Goal: Task Accomplishment & Management: Use online tool/utility

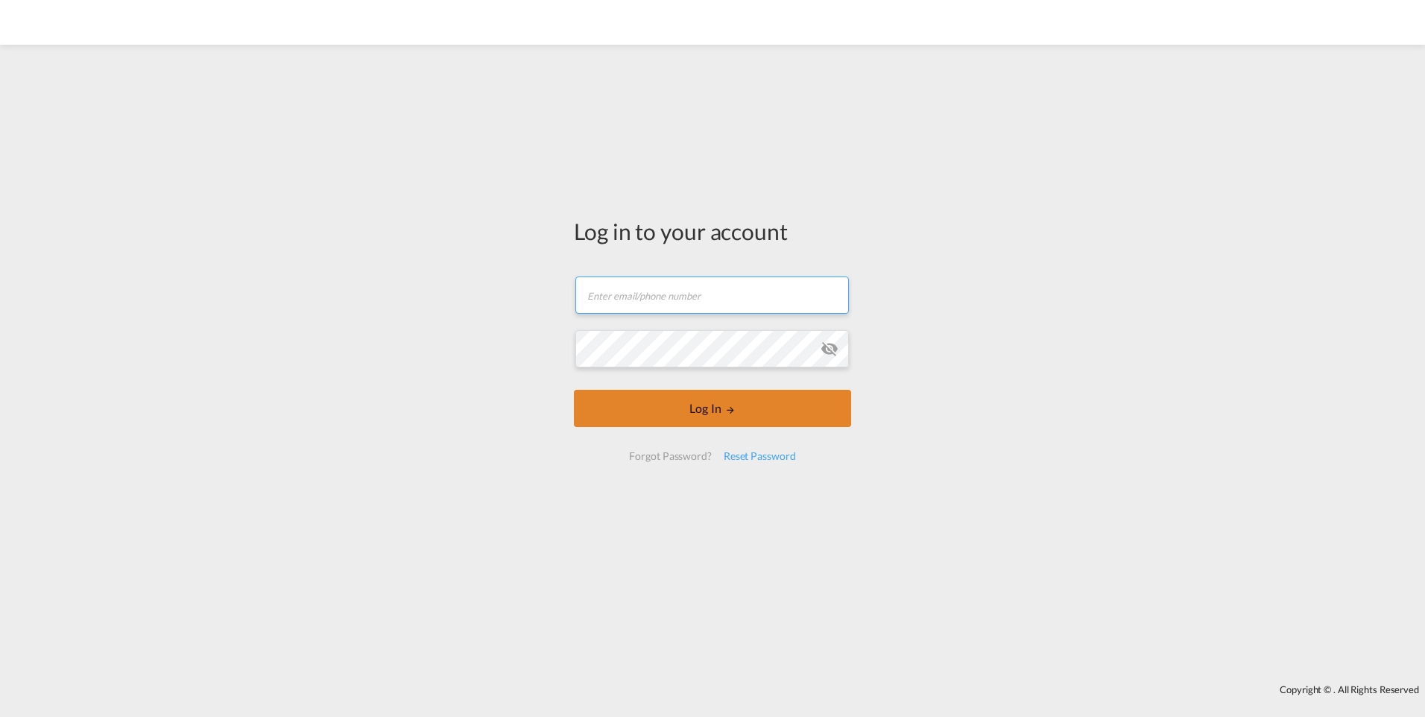
type input "[PERSON_NAME][EMAIL_ADDRESS][DOMAIN_NAME]"
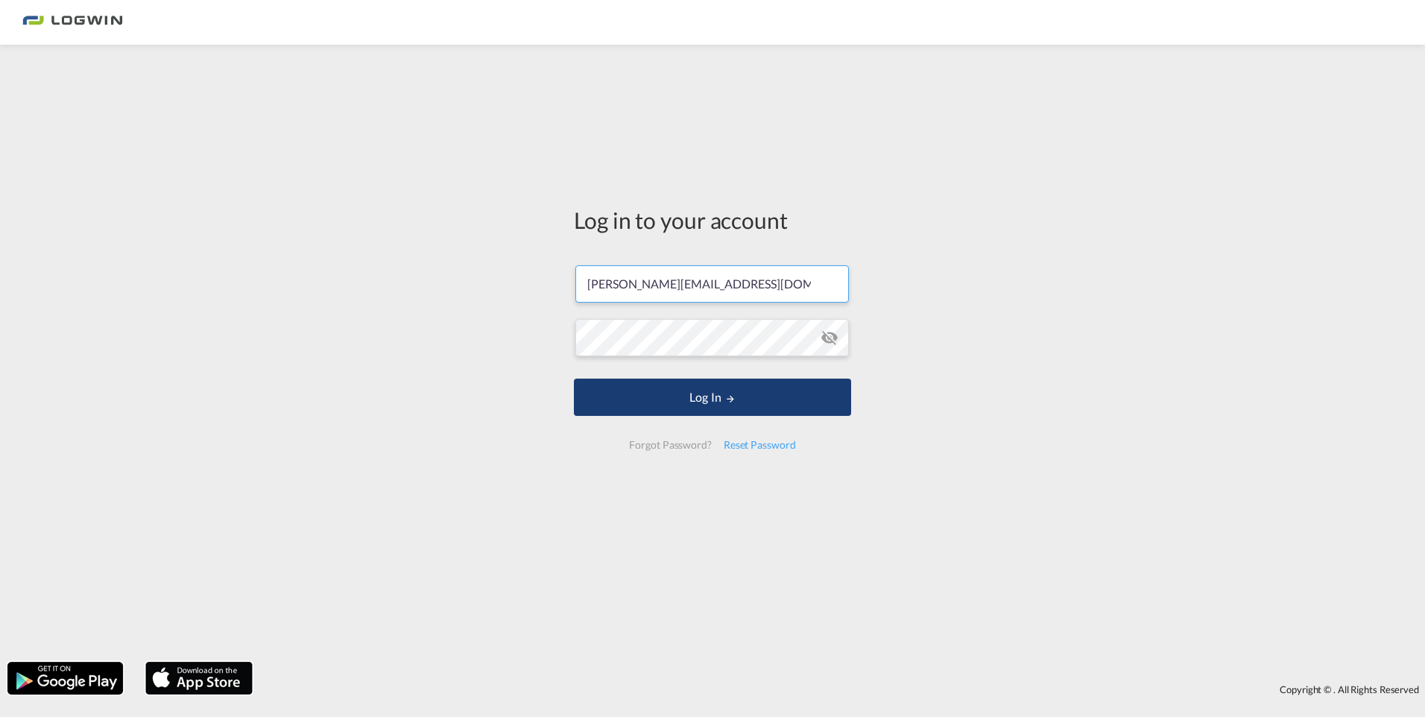
click at [654, 399] on button "Log In" at bounding box center [712, 397] width 277 height 37
